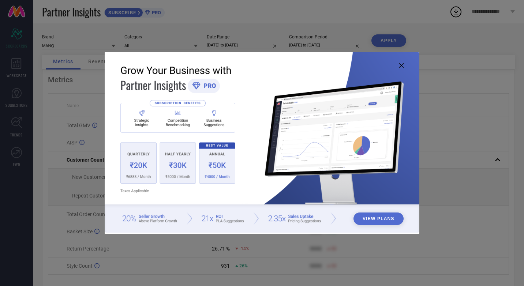
click at [402, 68] on img at bounding box center [262, 142] width 315 height 181
click at [402, 66] on icon at bounding box center [402, 65] width 4 height 4
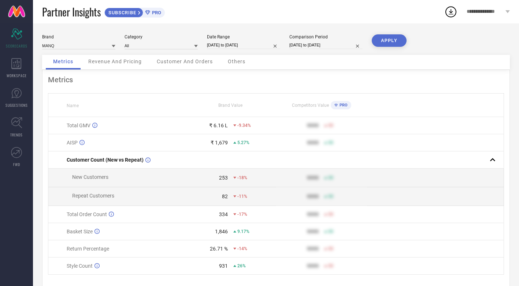
click at [251, 45] on input "[DATE] to [DATE]" at bounding box center [243, 45] width 73 height 8
select select "8"
select select "2025"
select select "9"
select select "2025"
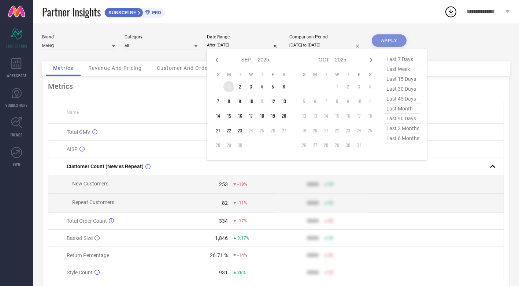
click at [225, 87] on td "1" at bounding box center [228, 86] width 11 height 11
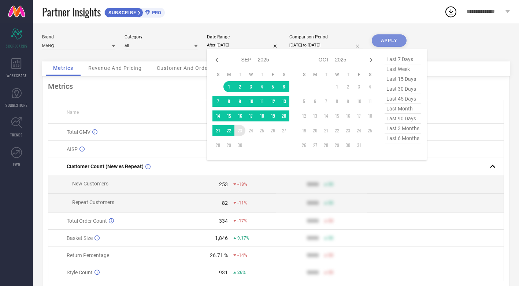
type input "[DATE] to [DATE]"
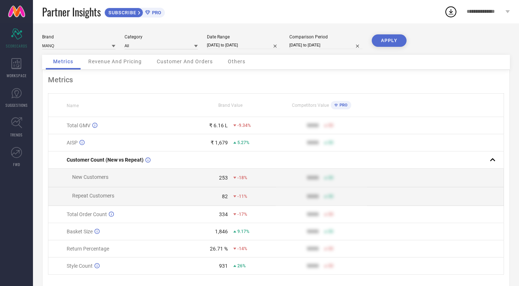
select select "8"
select select "2024"
select select "9"
select select "2024"
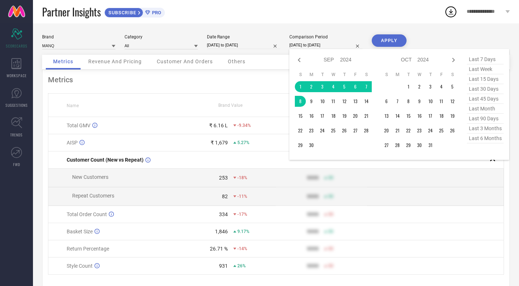
click at [324, 47] on input "[DATE] to [DATE]" at bounding box center [325, 45] width 73 height 8
click at [300, 86] on td "1" at bounding box center [300, 86] width 11 height 11
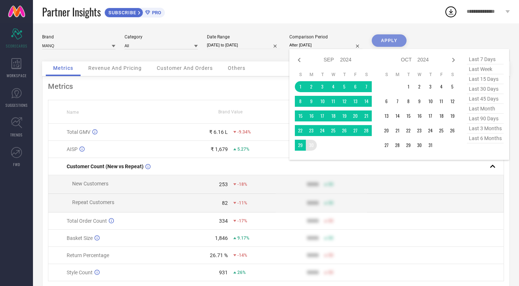
type input "[DATE] to [DATE]"
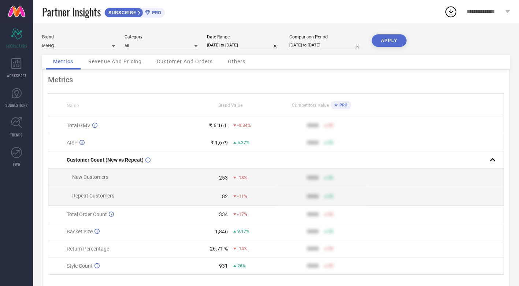
click at [395, 40] on button "APPLY" at bounding box center [389, 40] width 35 height 12
click at [322, 43] on input "[DATE] to [DATE]" at bounding box center [325, 45] width 73 height 8
select select "8"
select select "2024"
select select "9"
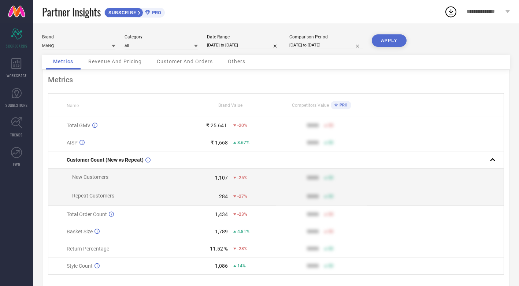
select select "2024"
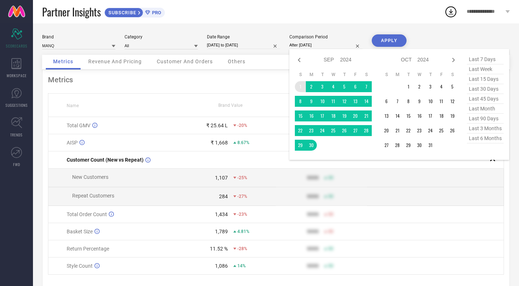
click at [297, 88] on td "1" at bounding box center [300, 86] width 11 height 11
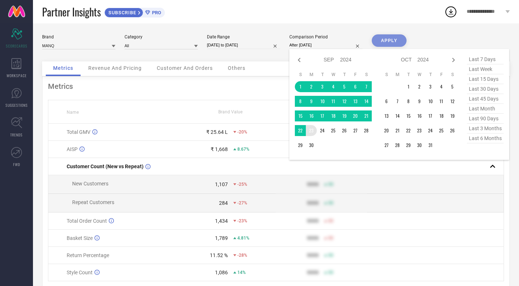
type input "[DATE] to [DATE]"
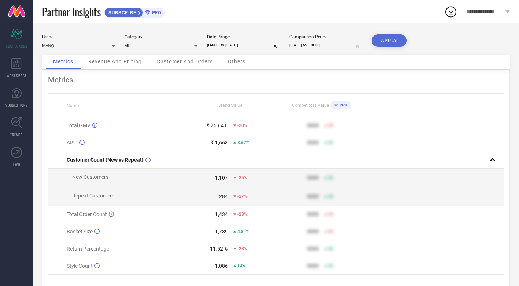
click at [378, 42] on button "APPLY" at bounding box center [389, 40] width 35 height 12
click at [316, 47] on input "[DATE] to [DATE]" at bounding box center [325, 45] width 73 height 8
select select "8"
select select "2024"
select select "9"
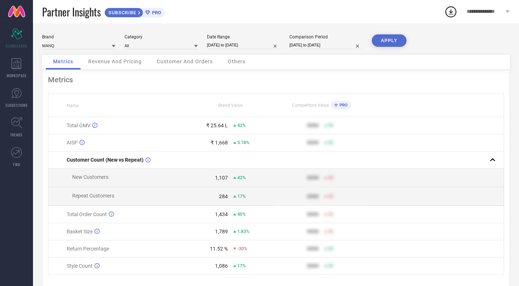
select select "2024"
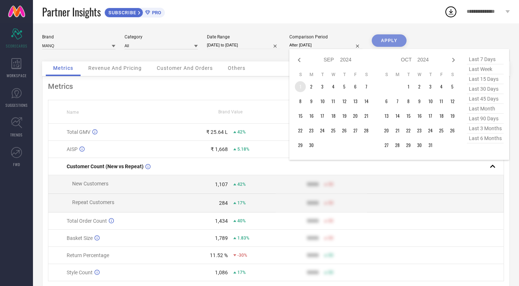
click at [300, 87] on td "1" at bounding box center [300, 86] width 11 height 11
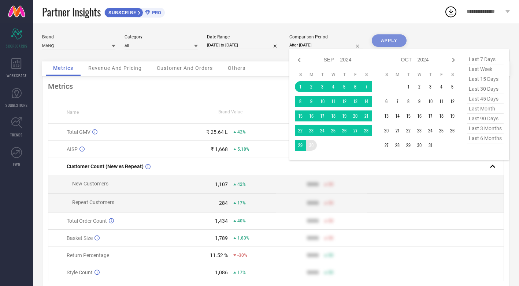
type input "[DATE] to [DATE]"
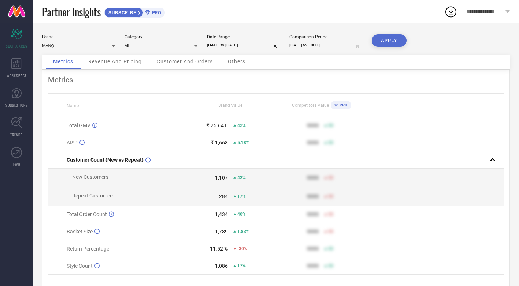
click at [387, 43] on button "APPLY" at bounding box center [389, 40] width 35 height 12
